Goal: Obtain resource: Download file/media

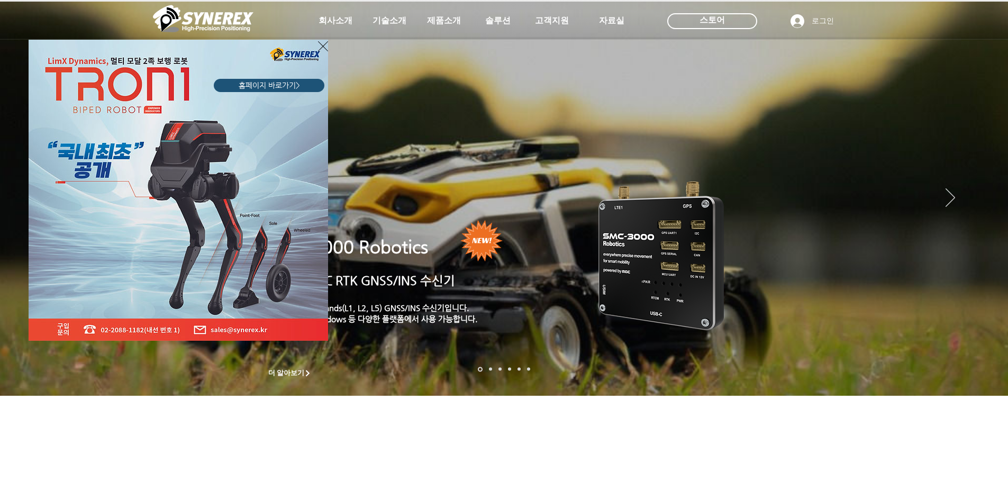
click at [323, 43] on icon "사이트로 돌아가기" at bounding box center [323, 46] width 10 height 13
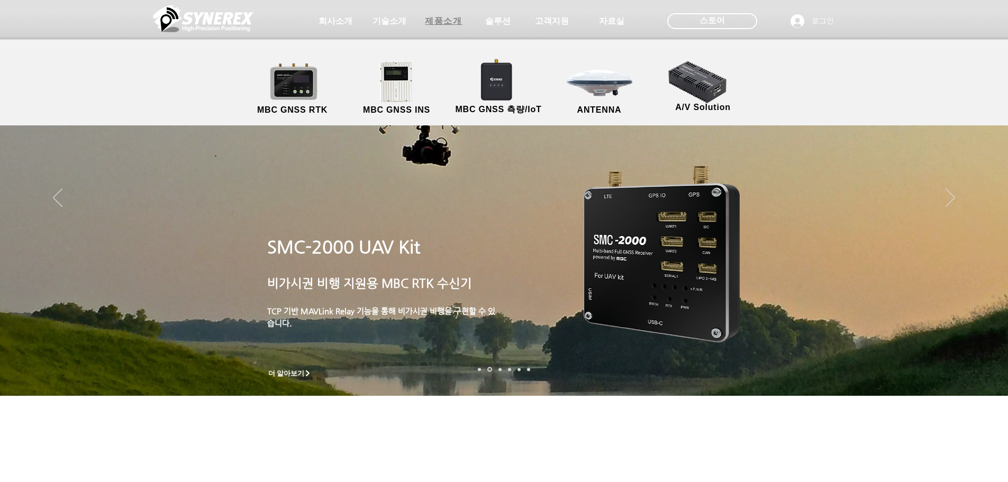
click at [457, 22] on span "제품소개" at bounding box center [443, 21] width 37 height 11
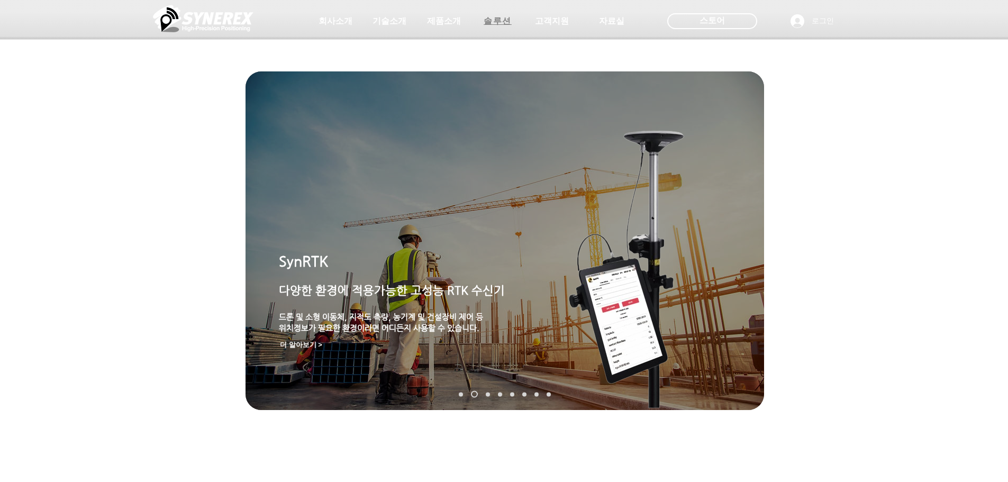
click at [485, 19] on span "솔루션" at bounding box center [498, 21] width 28 height 11
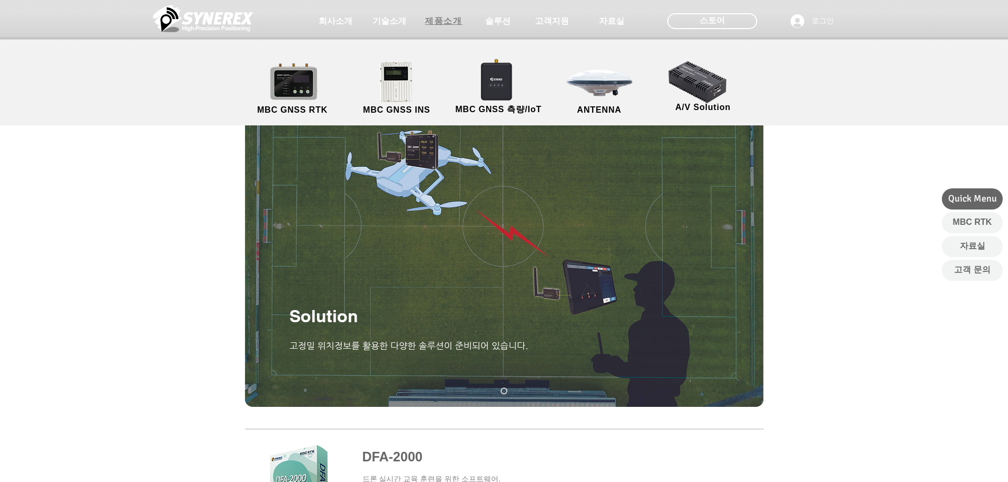
click at [435, 22] on span "제품소개" at bounding box center [443, 21] width 37 height 11
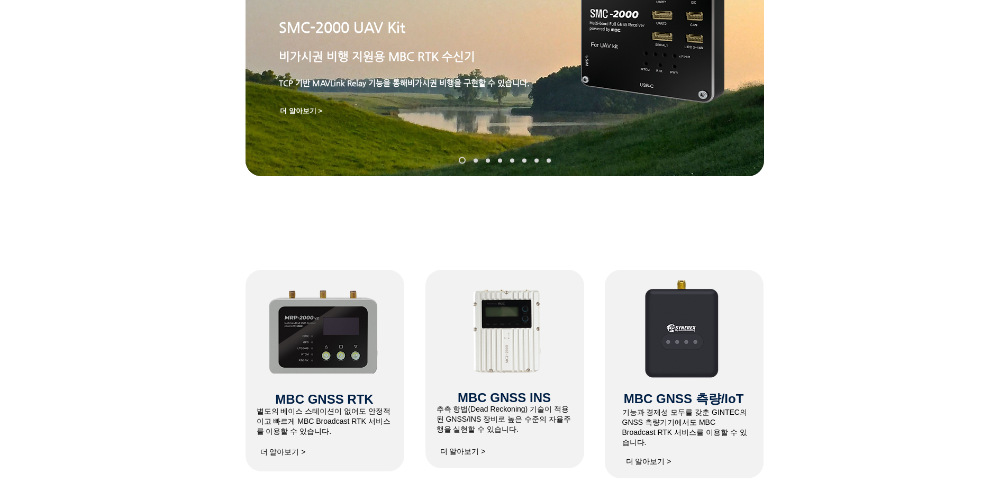
scroll to position [210, 0]
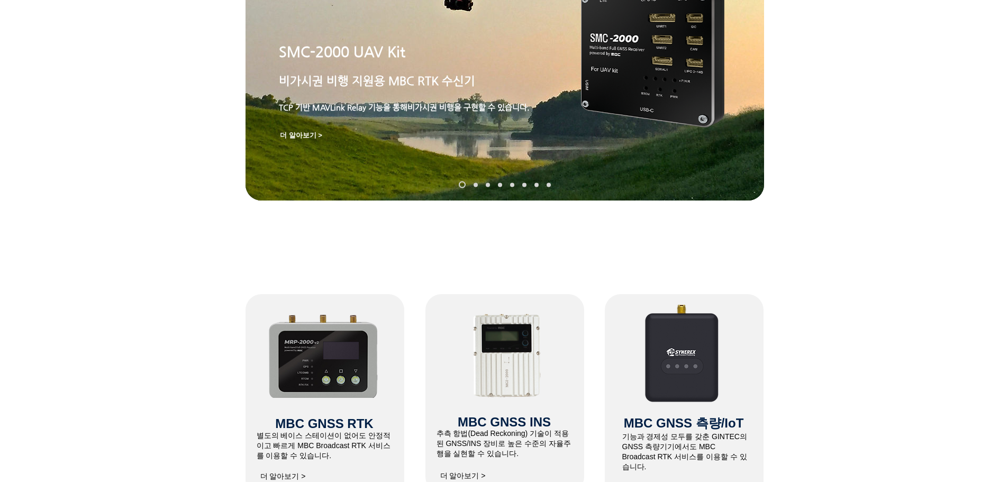
click at [666, 95] on img "슬라이드쇼" at bounding box center [652, 51] width 143 height 154
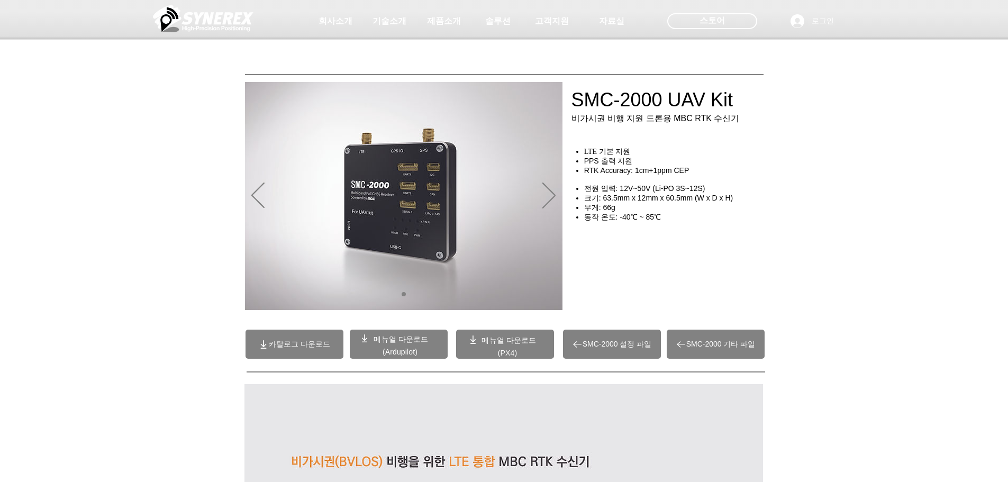
drag, startPoint x: 573, startPoint y: 102, endPoint x: 680, endPoint y: 98, distance: 107.0
click at [680, 98] on div at bounding box center [504, 78] width 1008 height 157
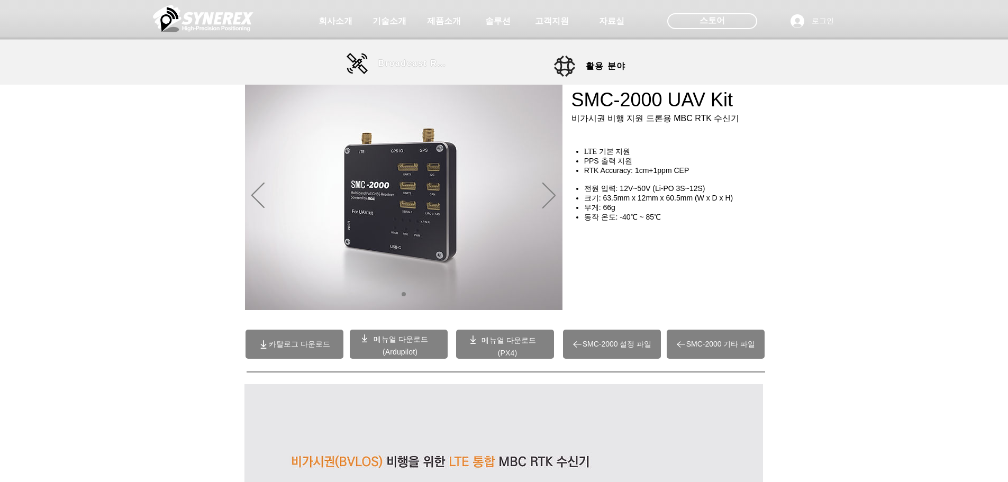
click at [415, 66] on span "Broadcast RTK" at bounding box center [413, 64] width 71 height 10
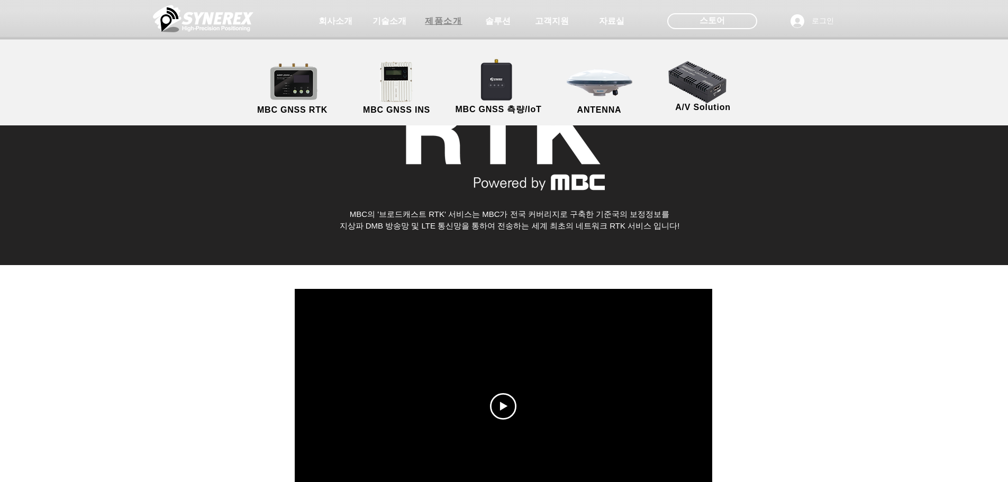
click at [446, 25] on span "제품소개" at bounding box center [443, 21] width 37 height 11
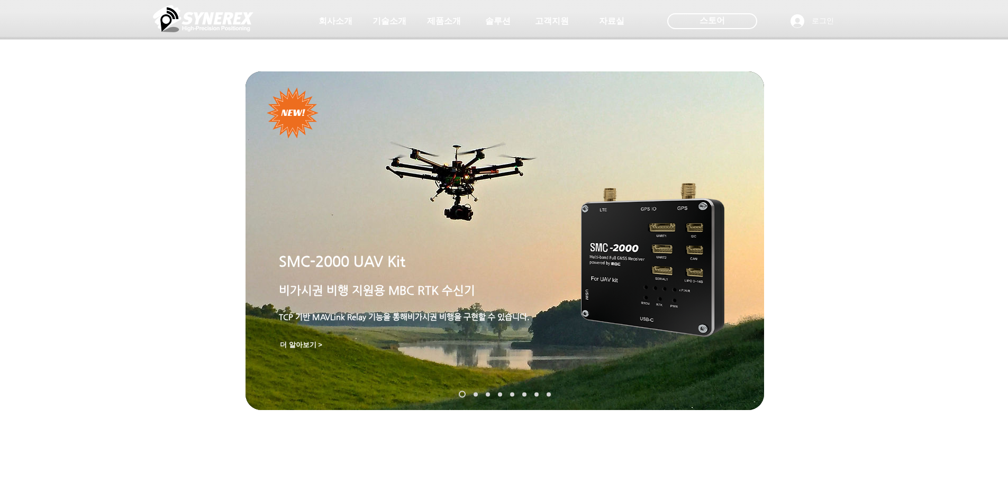
click at [570, 205] on img "슬라이드쇼" at bounding box center [505, 240] width 519 height 339
click at [668, 245] on img "슬라이드쇼" at bounding box center [652, 260] width 143 height 154
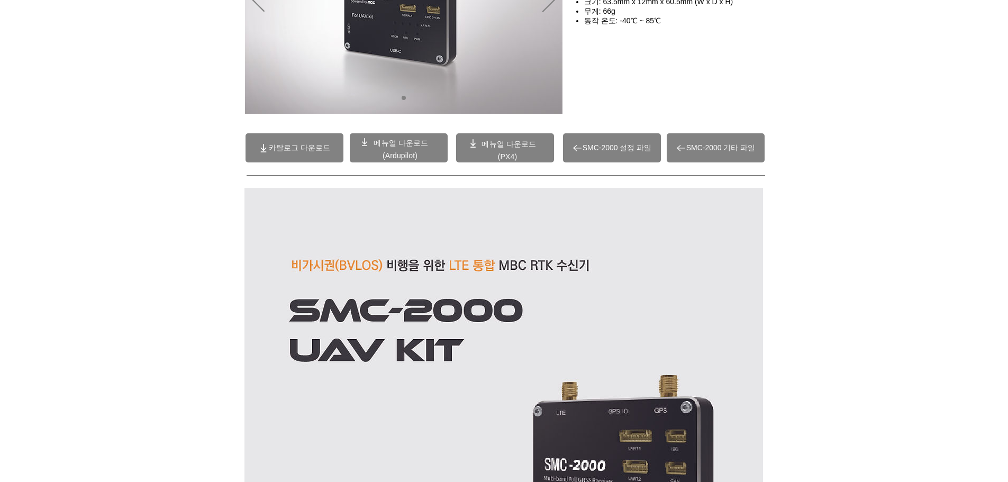
scroll to position [171, 0]
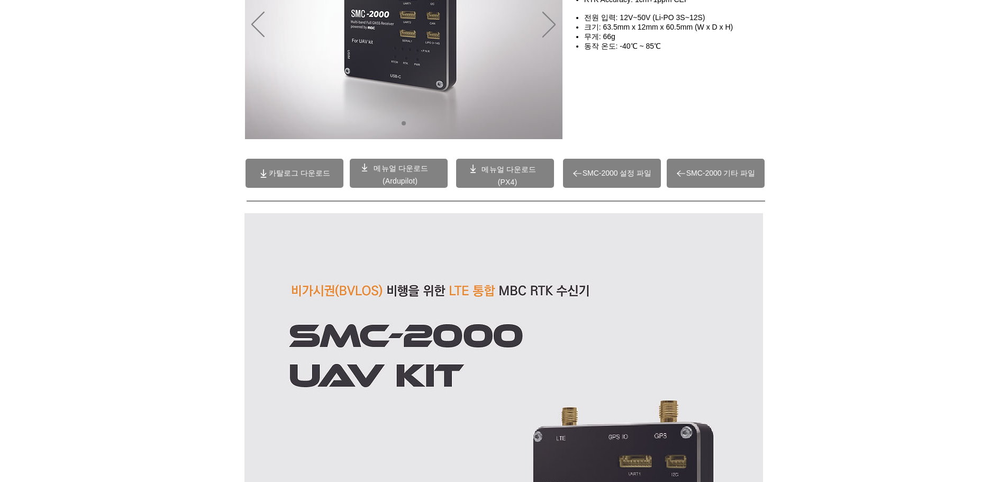
click at [283, 179] on span "카탈로그 다운로드" at bounding box center [295, 173] width 98 height 29
click at [412, 170] on span "메뉴얼 다운로드" at bounding box center [401, 168] width 55 height 8
click at [511, 174] on p "메뉴얼 다운로드" at bounding box center [509, 170] width 71 height 10
click at [521, 169] on span "메뉴얼 다운로드" at bounding box center [509, 169] width 55 height 8
click at [604, 175] on span "SMC-2000 설정 파일" at bounding box center [617, 174] width 69 height 10
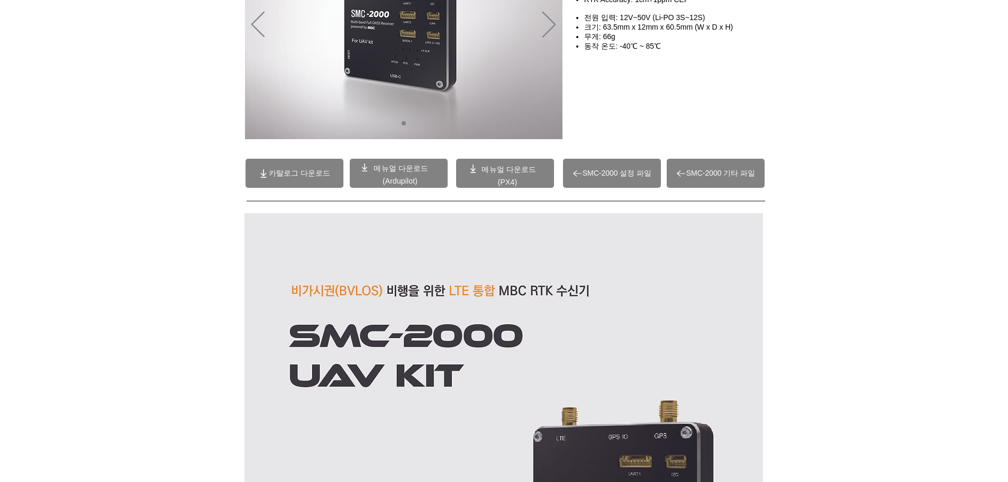
click at [724, 177] on span "SMC-2000 기타 파일" at bounding box center [720, 174] width 69 height 10
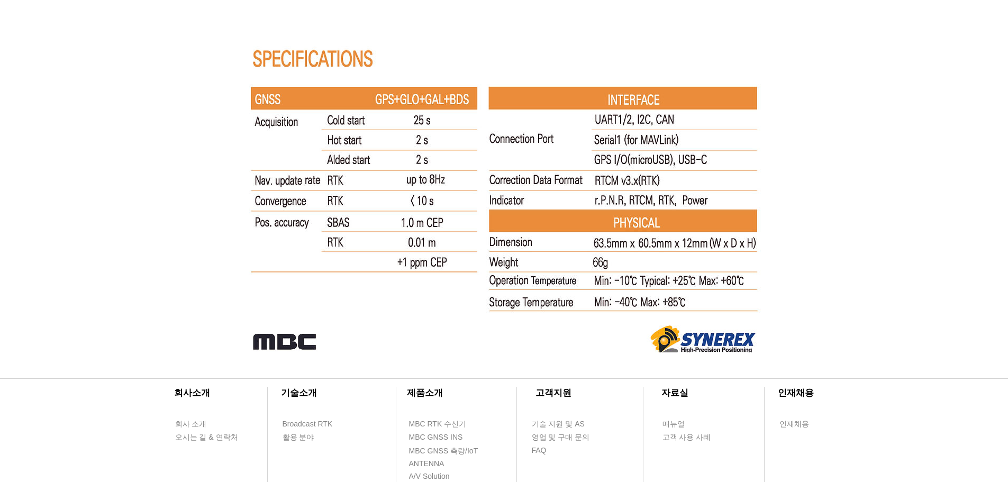
scroll to position [6838, 0]
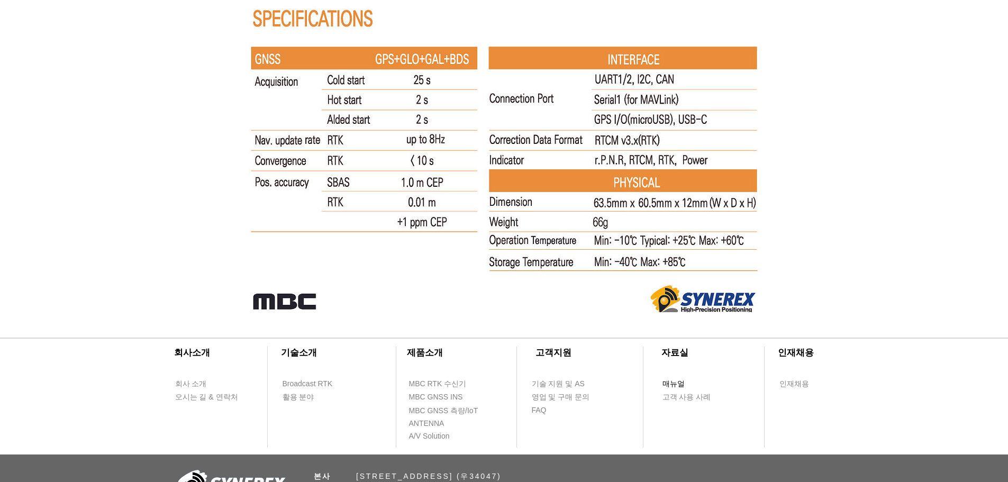
click at [673, 384] on span "매뉴얼" at bounding box center [673, 384] width 22 height 11
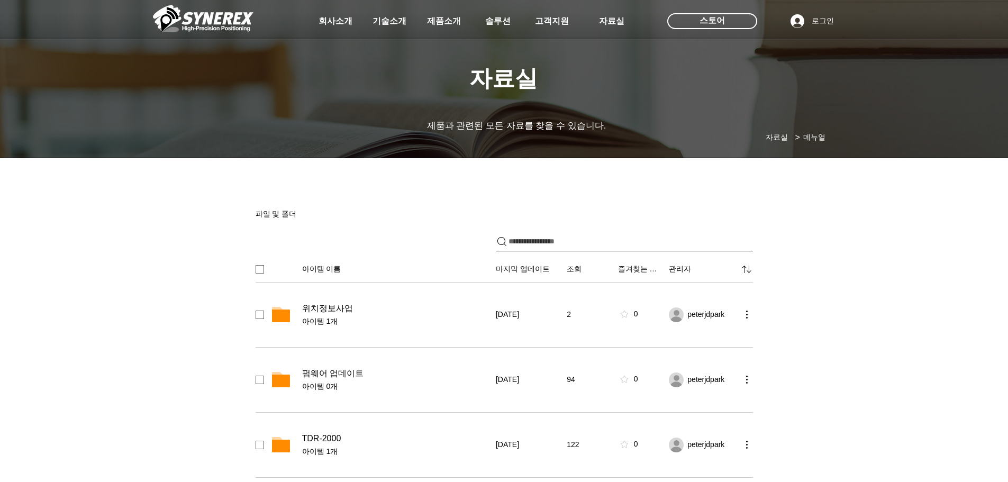
click at [638, 246] on input "파일 공유" at bounding box center [631, 241] width 244 height 19
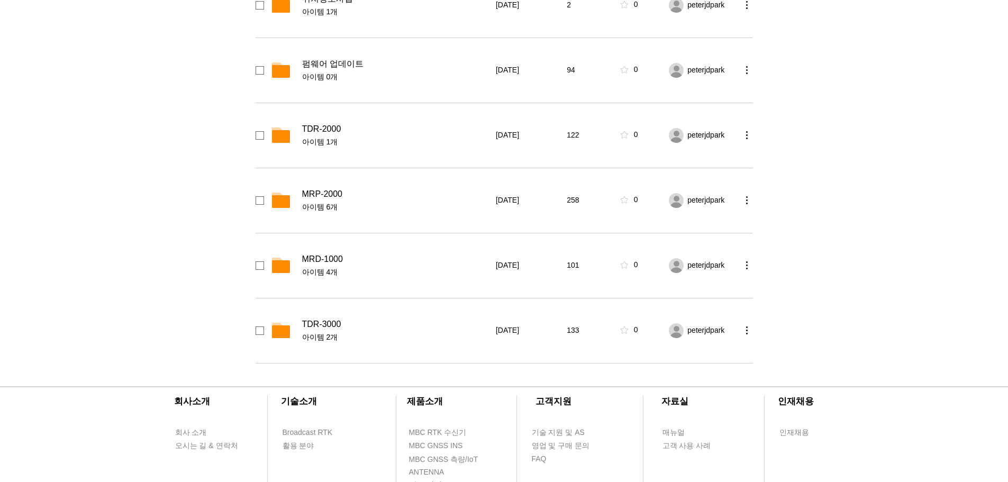
scroll to position [212, 0]
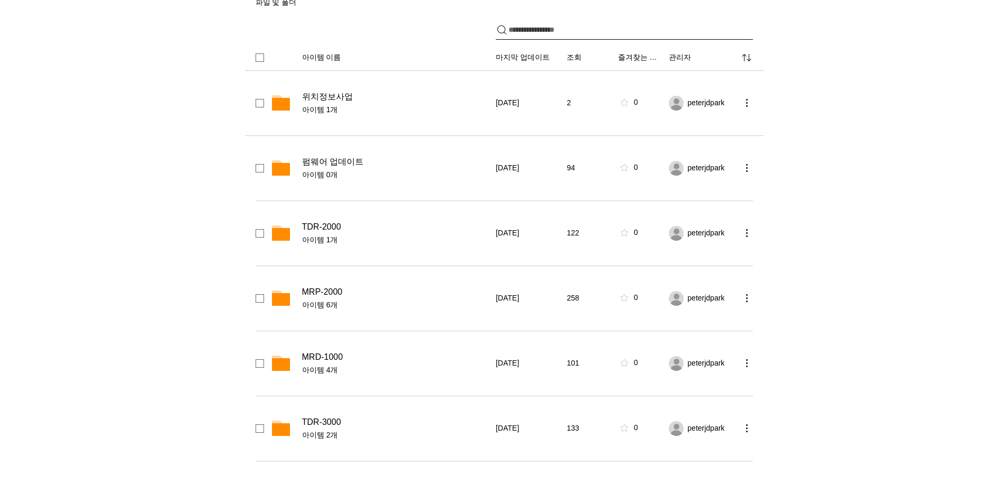
click at [331, 95] on span "위치정보사업" at bounding box center [327, 97] width 51 height 11
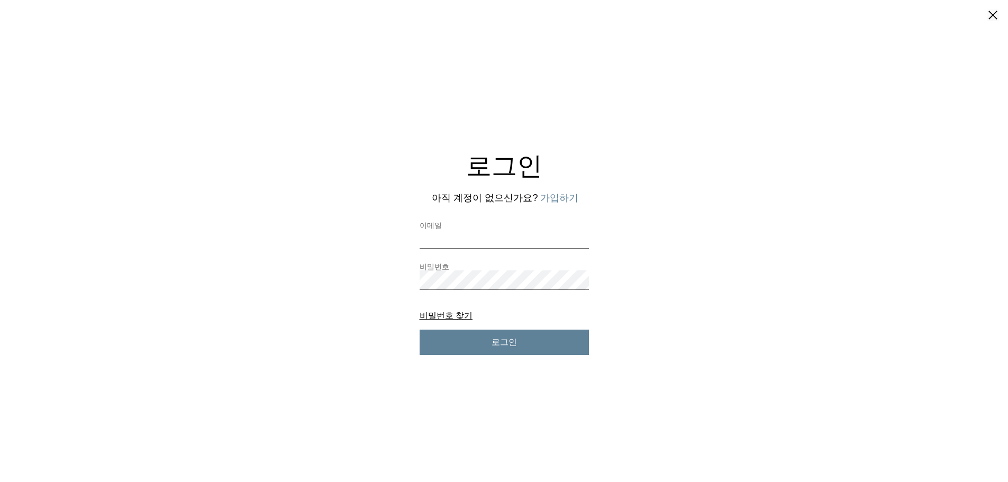
scroll to position [0, 0]
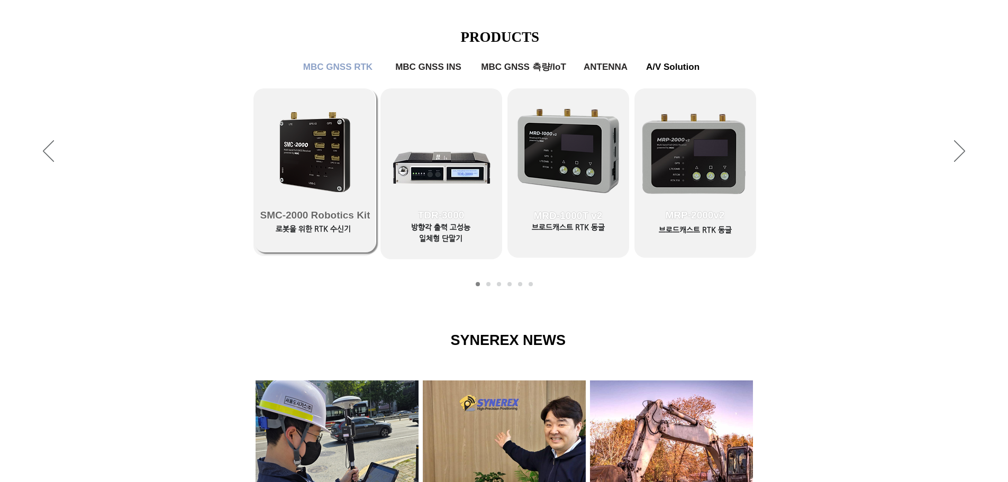
click at [291, 176] on link "SMC-2000 Robotics Kit" at bounding box center [316, 170] width 122 height 164
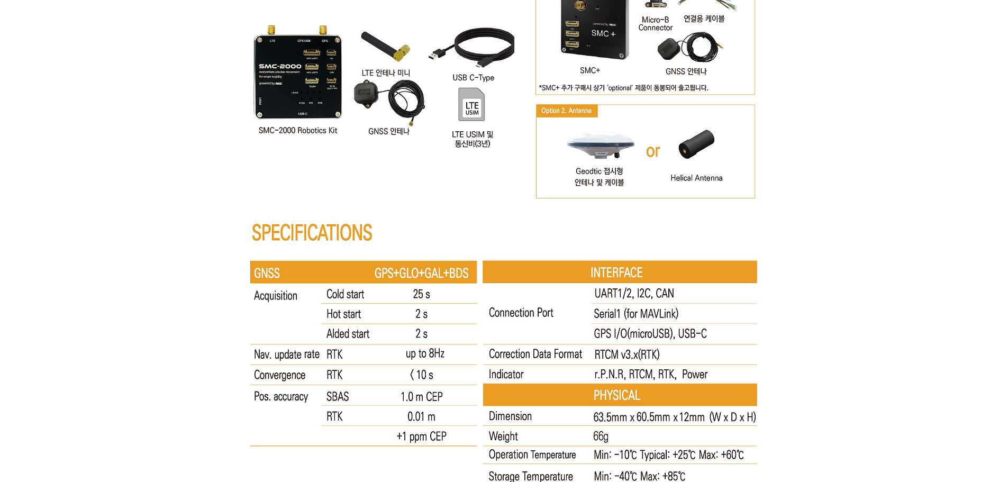
scroll to position [5715, 0]
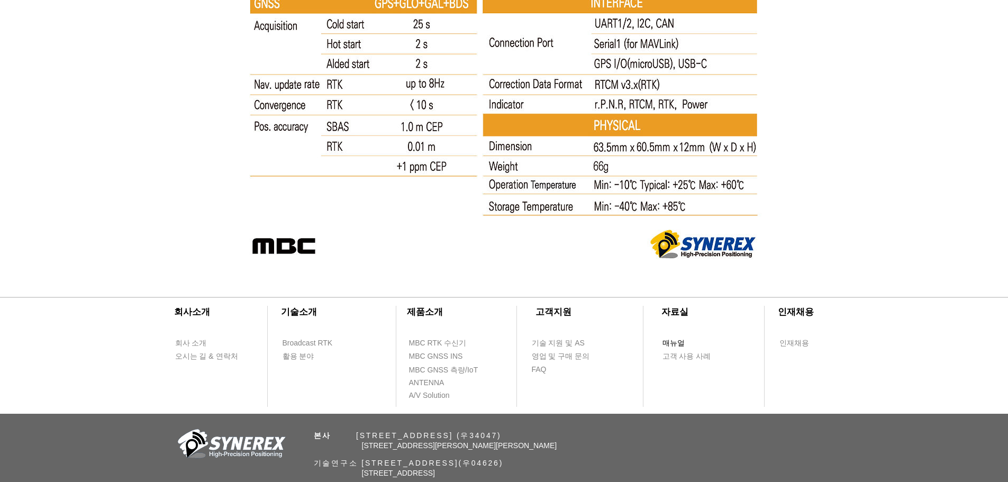
click at [669, 340] on span "매뉴얼" at bounding box center [673, 343] width 22 height 11
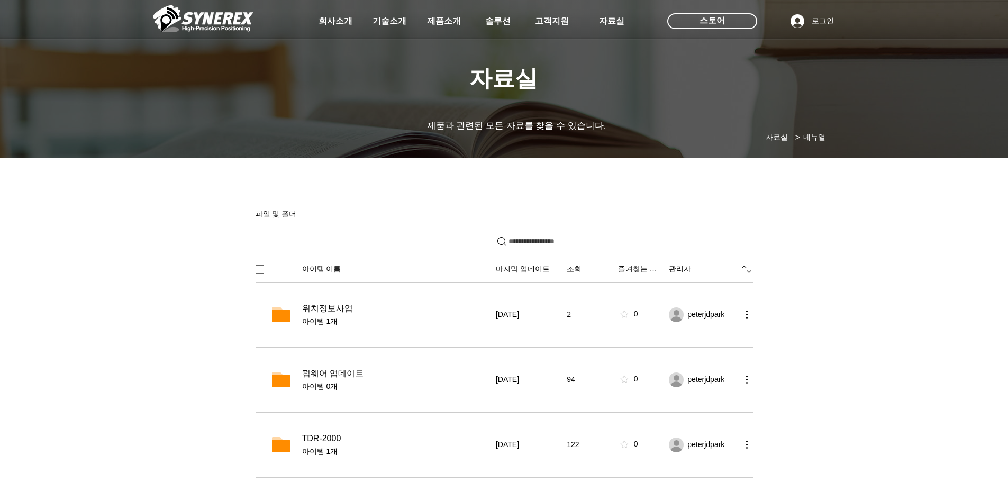
click at [567, 243] on input "파일 공유" at bounding box center [631, 241] width 244 height 19
type input "****"
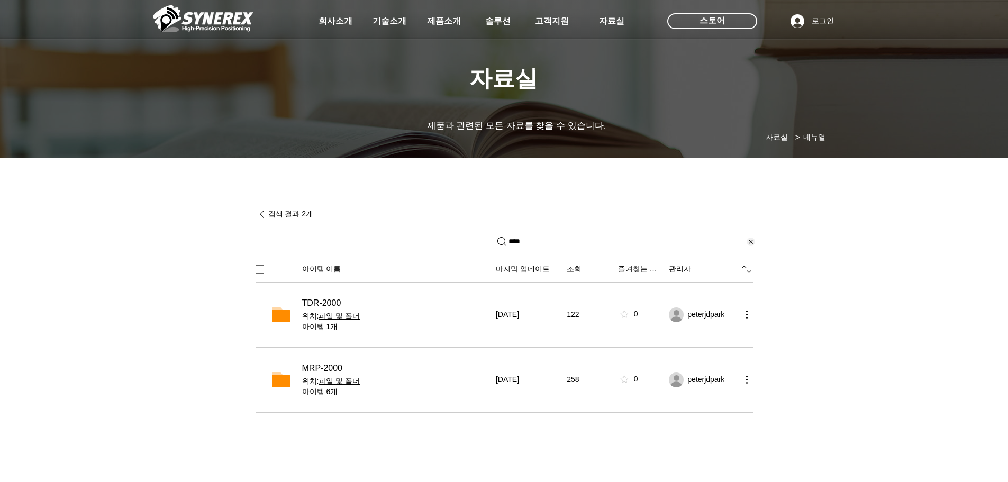
click at [410, 449] on div "검색 결과 2개 **** 아이템 이름 마지막 업데이트 조회 즐겨찾는 메뉴 관리자 정렬 기준 TDR-2000 아이템 1개 위치: 파일 및 폴더 …" at bounding box center [504, 338] width 519 height 291
click at [341, 383] on span "파일 및 폴더" at bounding box center [339, 381] width 41 height 11
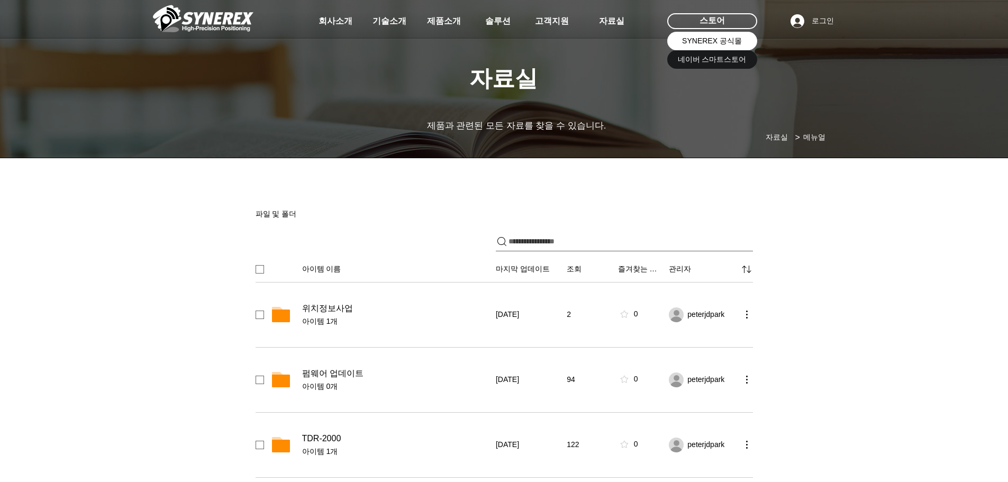
click at [715, 41] on span "SYNEREX 공식몰" at bounding box center [712, 41] width 60 height 11
